Goal: Task Accomplishment & Management: Manage account settings

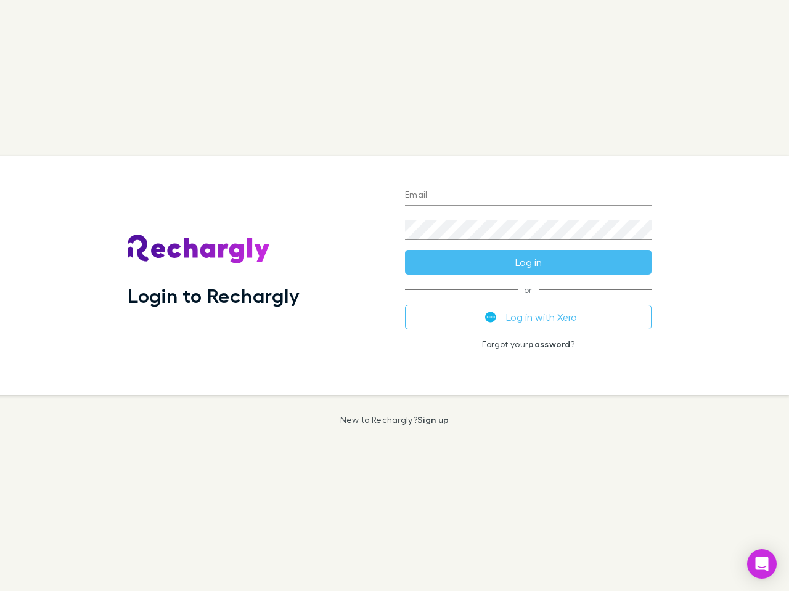
click at [394, 296] on div "Login to Rechargly" at bounding box center [256, 275] width 277 height 239
click at [528, 196] on input "Email" at bounding box center [528, 196] width 246 height 20
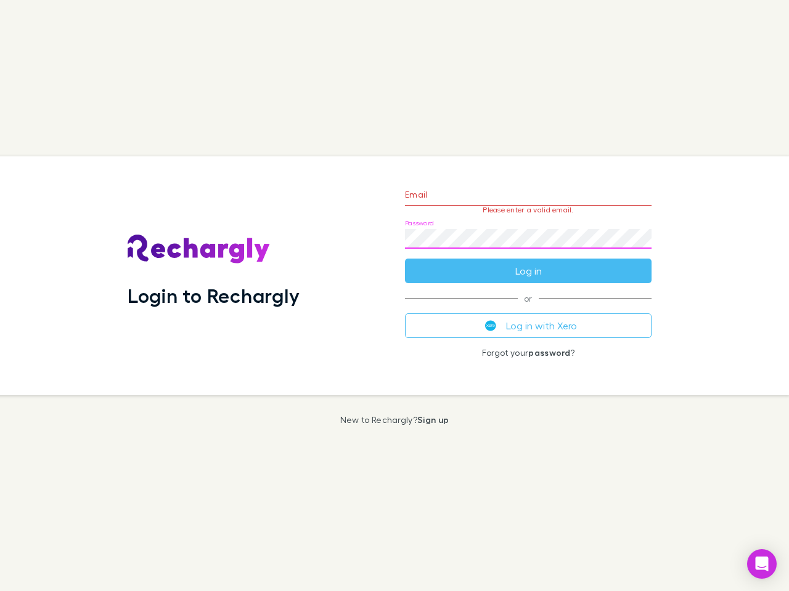
click at [528, 262] on form "Email Please enter a valid email. Password Log in" at bounding box center [528, 229] width 246 height 107
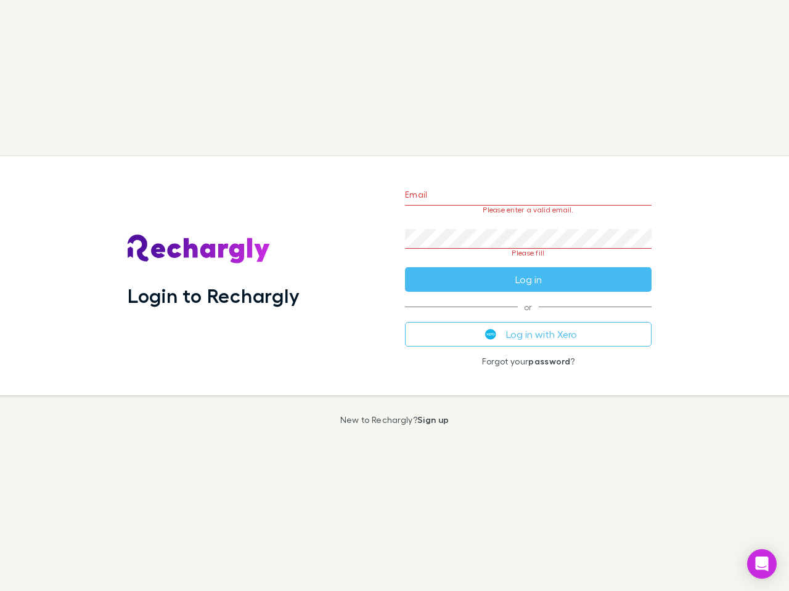
click at [528, 317] on div "Email Please enter a valid email. Password Please fill Log in or Log in with Xe…" at bounding box center [528, 275] width 266 height 239
click at [761, 564] on icon "Open Intercom Messenger" at bounding box center [761, 564] width 13 height 15
